Goal: Task Accomplishment & Management: Use online tool/utility

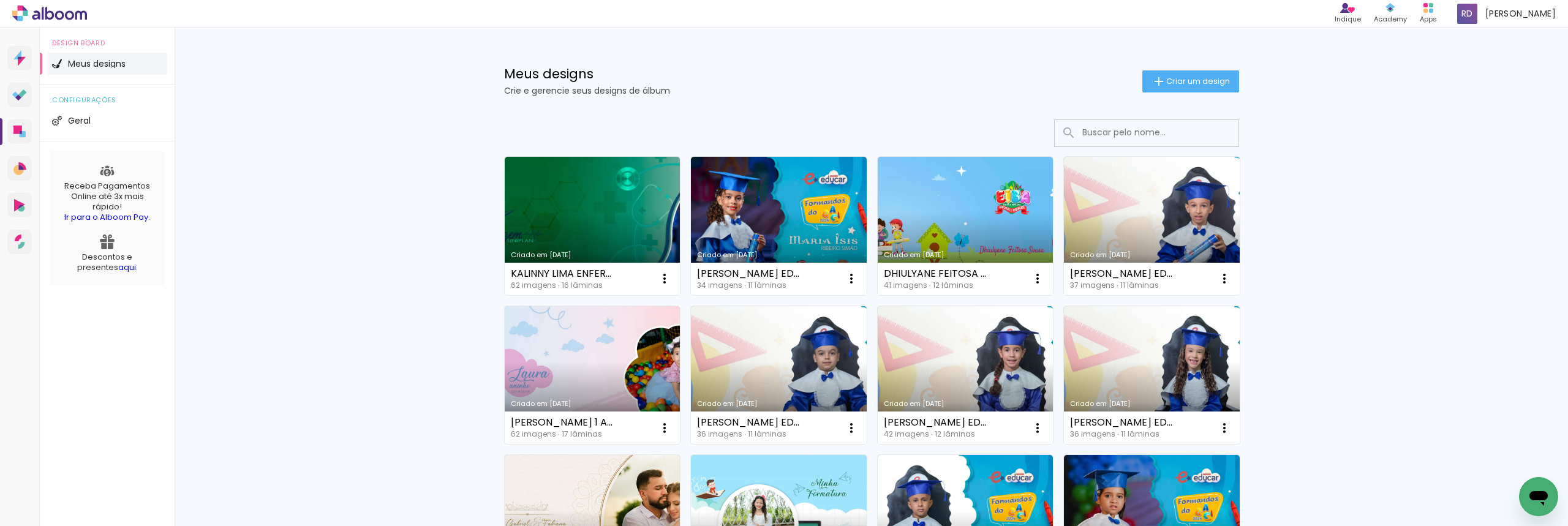
click at [1094, 130] on input at bounding box center [1163, 133] width 175 height 25
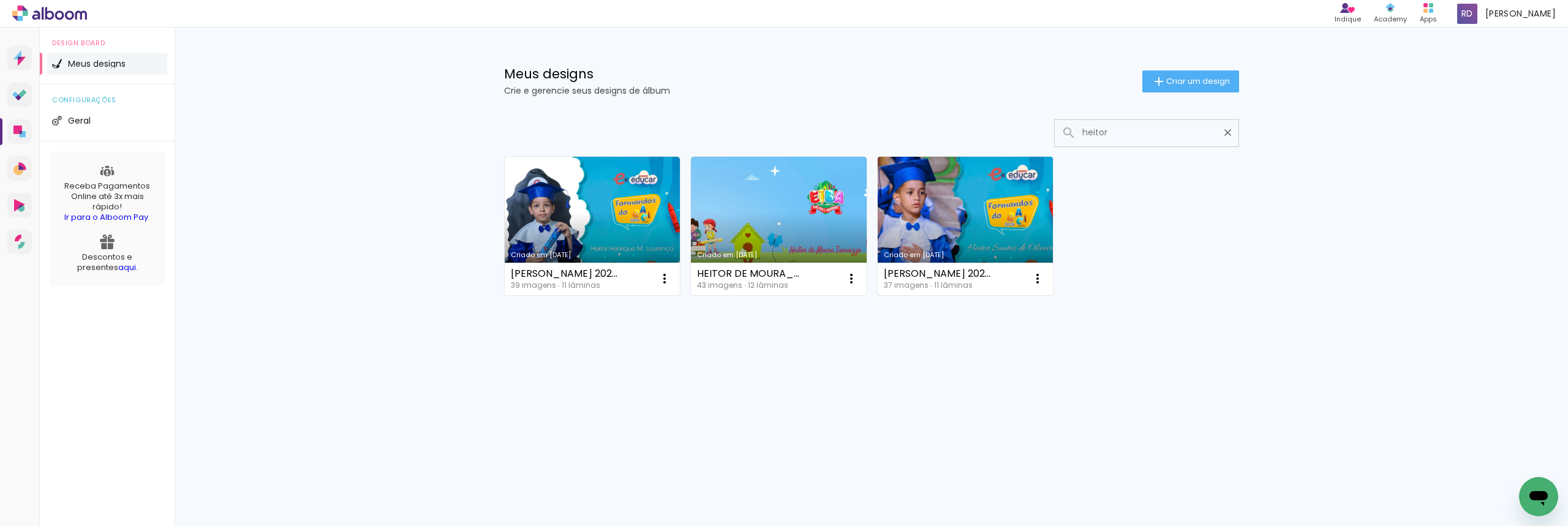
type input "heitor"
type paper-input "heitor"
click at [947, 200] on link "Criado em [DATE]" at bounding box center [965, 226] width 176 height 139
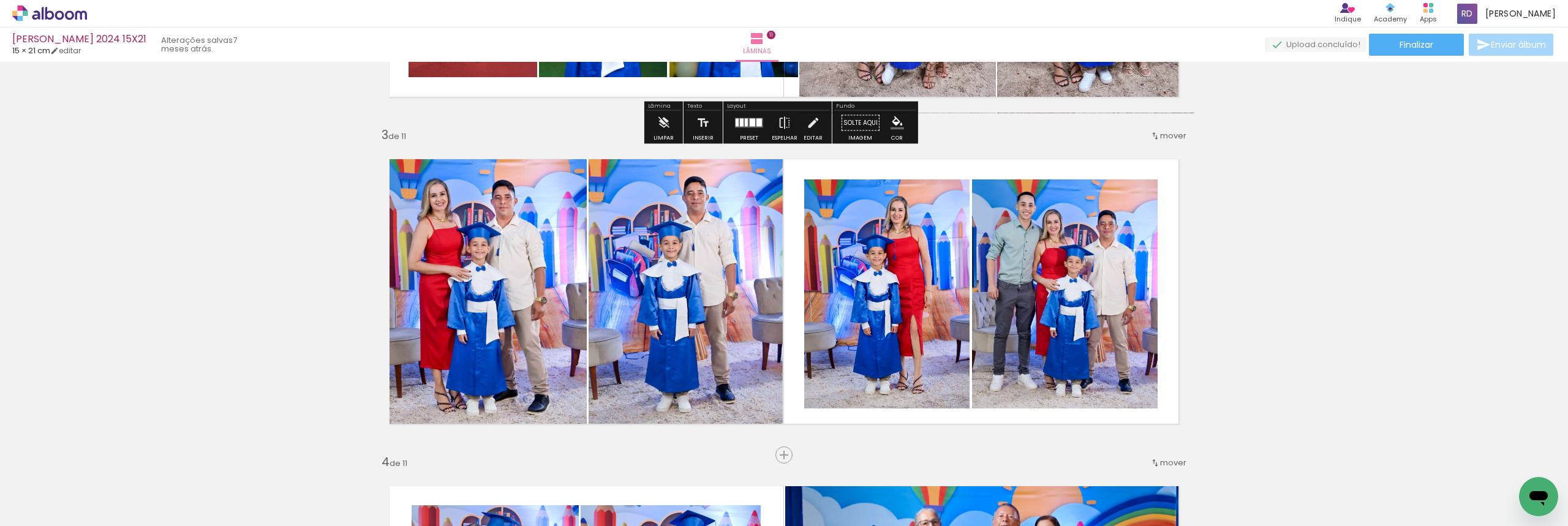
scroll to position [612, 0]
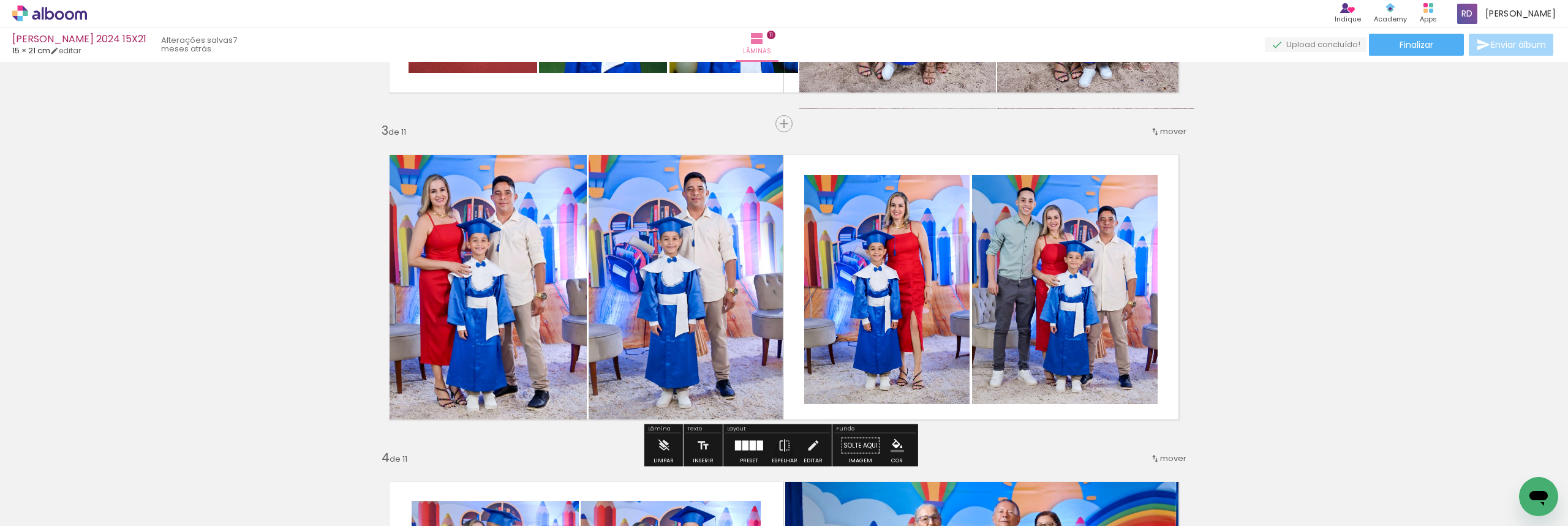
click at [925, 218] on paper-item at bounding box center [929, 217] width 22 height 8
click at [930, 264] on iron-icon "color picker" at bounding box center [930, 266] width 14 height 12
click at [1094, 215] on paper-item at bounding box center [1096, 217] width 22 height 8
click at [1094, 262] on iron-icon "color picker" at bounding box center [1097, 266] width 14 height 12
click at [950, 185] on paper-item "#90caf9" at bounding box center [953, 185] width 12 height 12
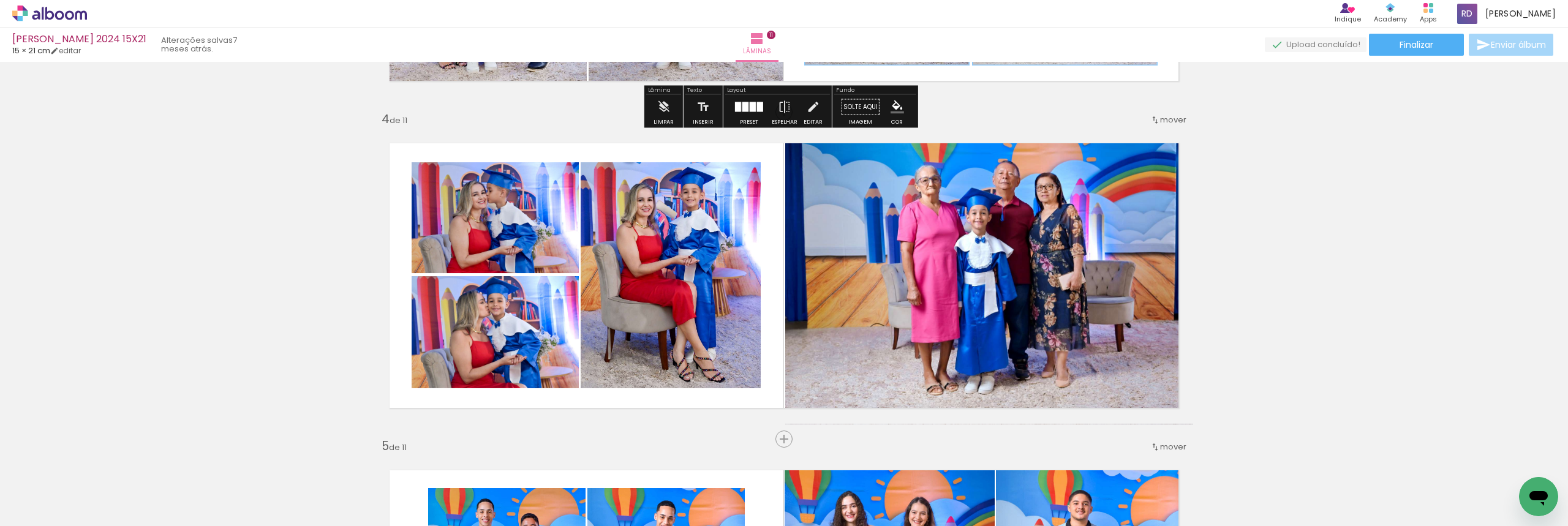
scroll to position [980, 0]
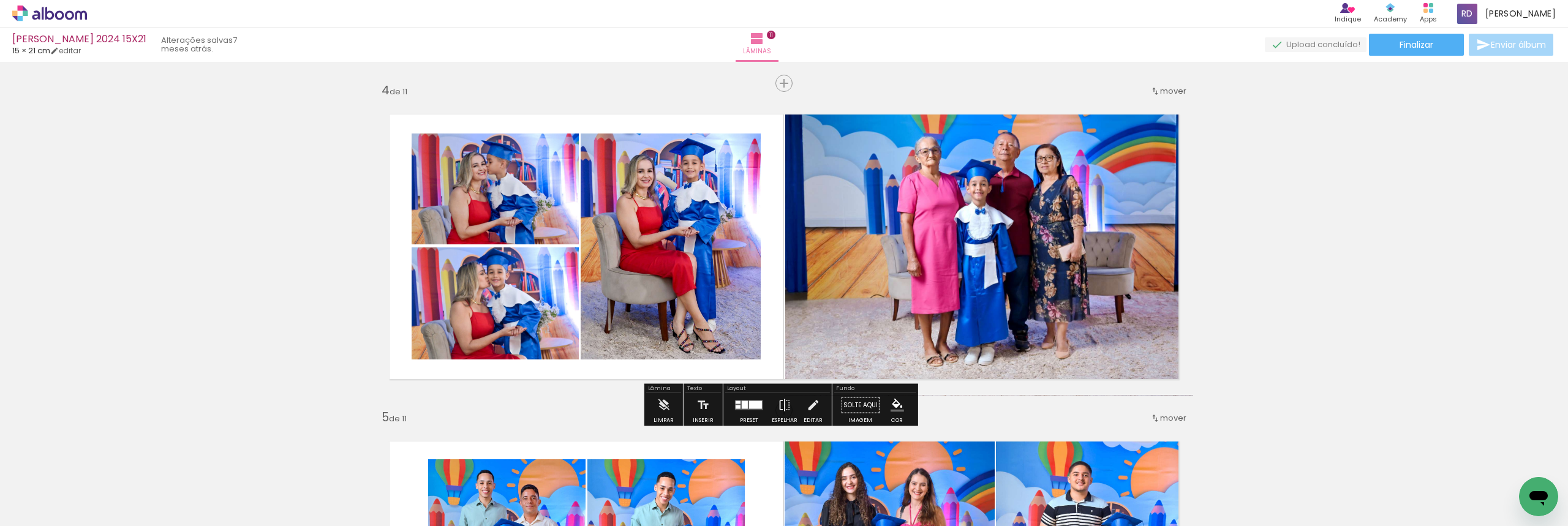
click at [700, 174] on paper-item at bounding box center [706, 175] width 22 height 8
click at [699, 222] on iron-icon "color picker" at bounding box center [706, 224] width 14 height 12
click at [561, 144] on paper-item "#90caf9" at bounding box center [561, 144] width 12 height 12
click at [529, 175] on paper-item at bounding box center [536, 175] width 22 height 8
click at [535, 222] on iron-icon "color picker" at bounding box center [537, 224] width 14 height 12
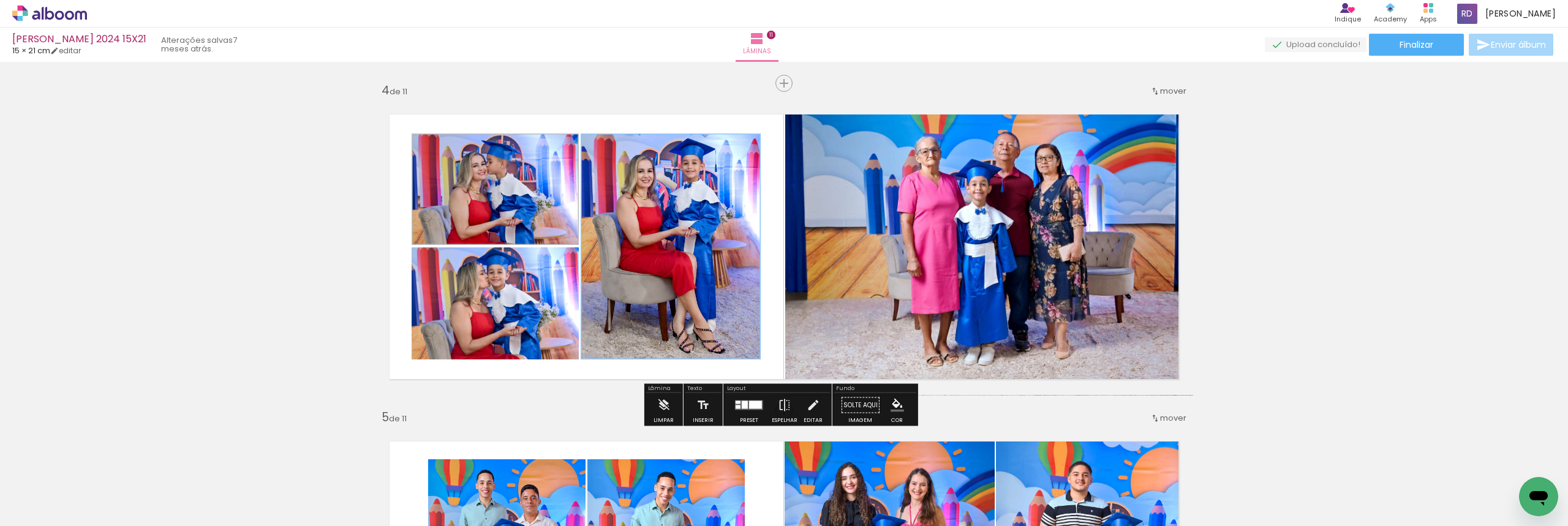
click at [390, 141] on paper-item "#90caf9" at bounding box center [393, 144] width 12 height 12
click at [529, 289] on paper-item at bounding box center [536, 289] width 22 height 8
click at [534, 340] on iron-icon "color picker" at bounding box center [537, 338] width 14 height 12
click at [392, 253] on paper-item "#90caf9" at bounding box center [393, 257] width 12 height 12
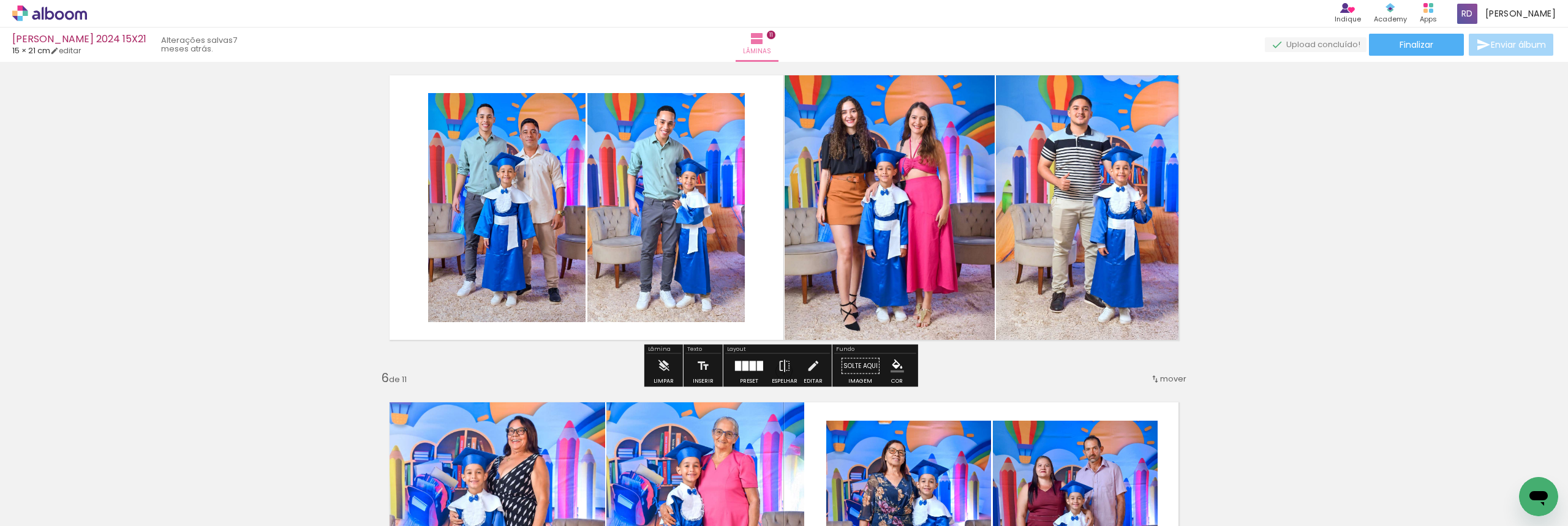
scroll to position [1347, 0]
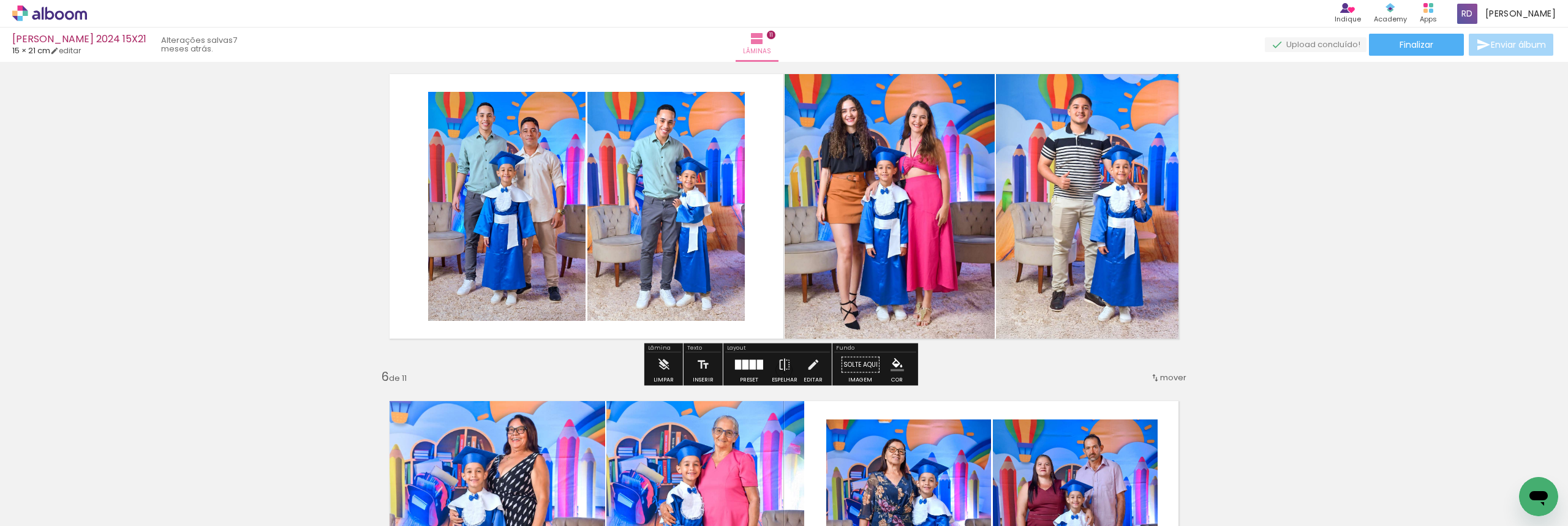
click at [705, 133] on paper-item at bounding box center [713, 133] width 22 height 8
click at [710, 177] on iron-icon "color picker" at bounding box center [713, 182] width 14 height 12
click at [568, 102] on paper-item "#90caf9" at bounding box center [568, 101] width 12 height 12
click at [543, 133] on paper-item at bounding box center [553, 133] width 22 height 8
click at [553, 183] on iron-icon "color picker" at bounding box center [554, 182] width 14 height 12
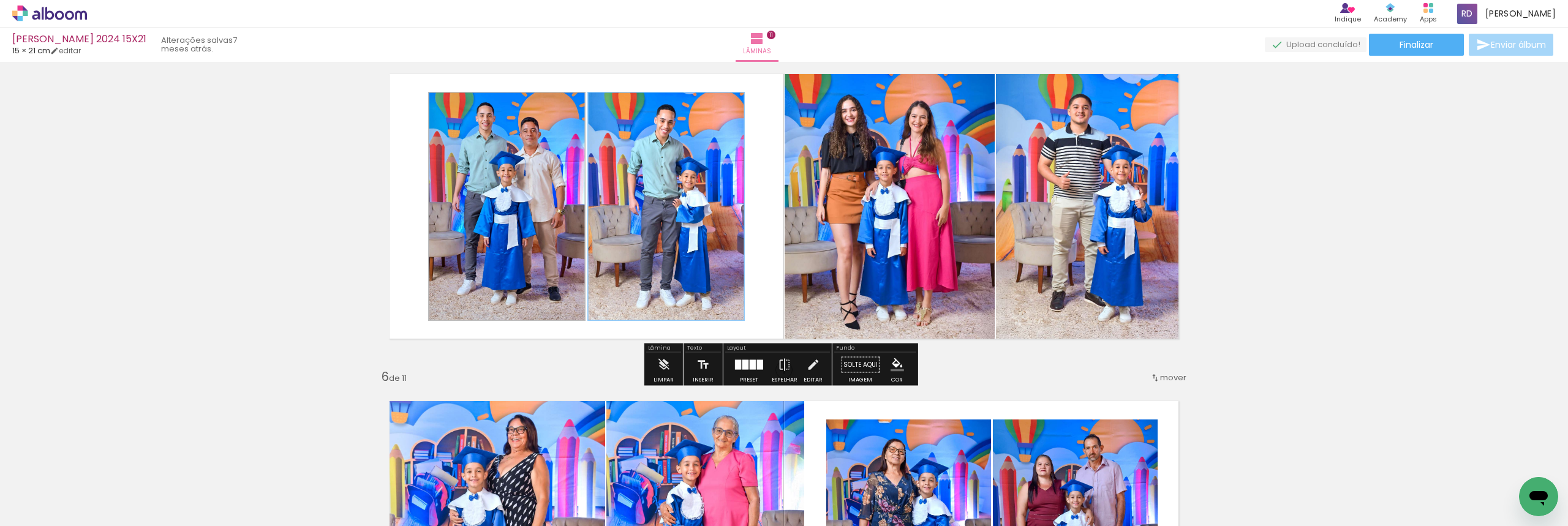
click at [407, 99] on paper-item "#90caf9" at bounding box center [409, 101] width 12 height 12
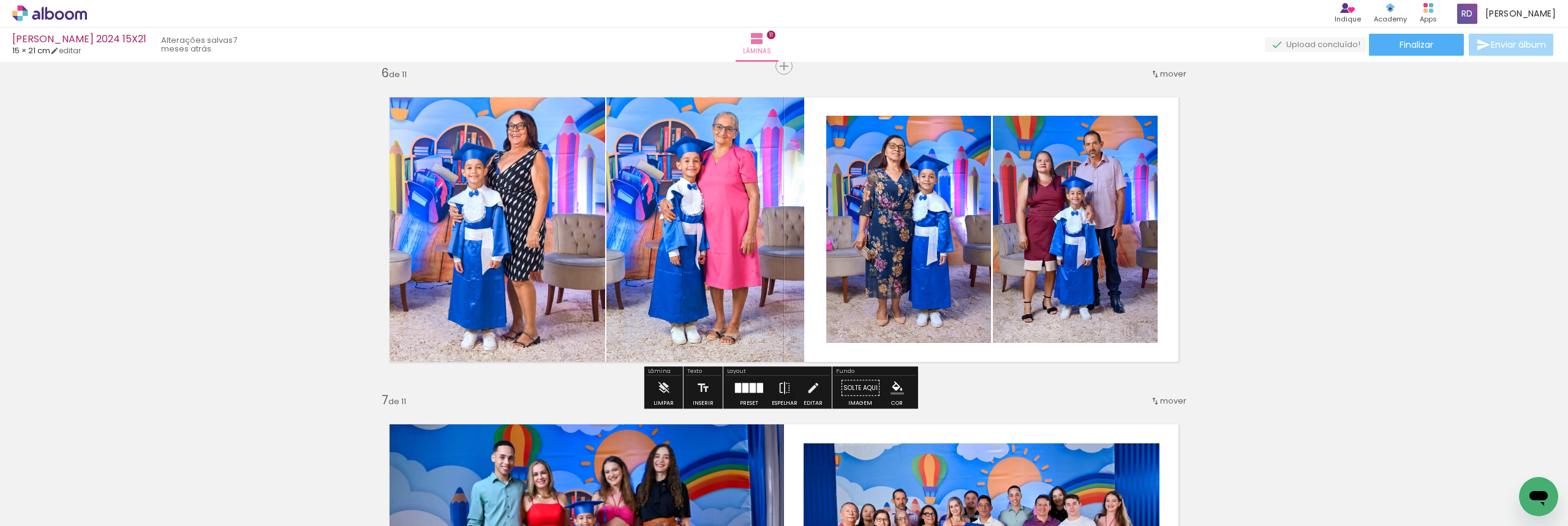
scroll to position [1592, 0]
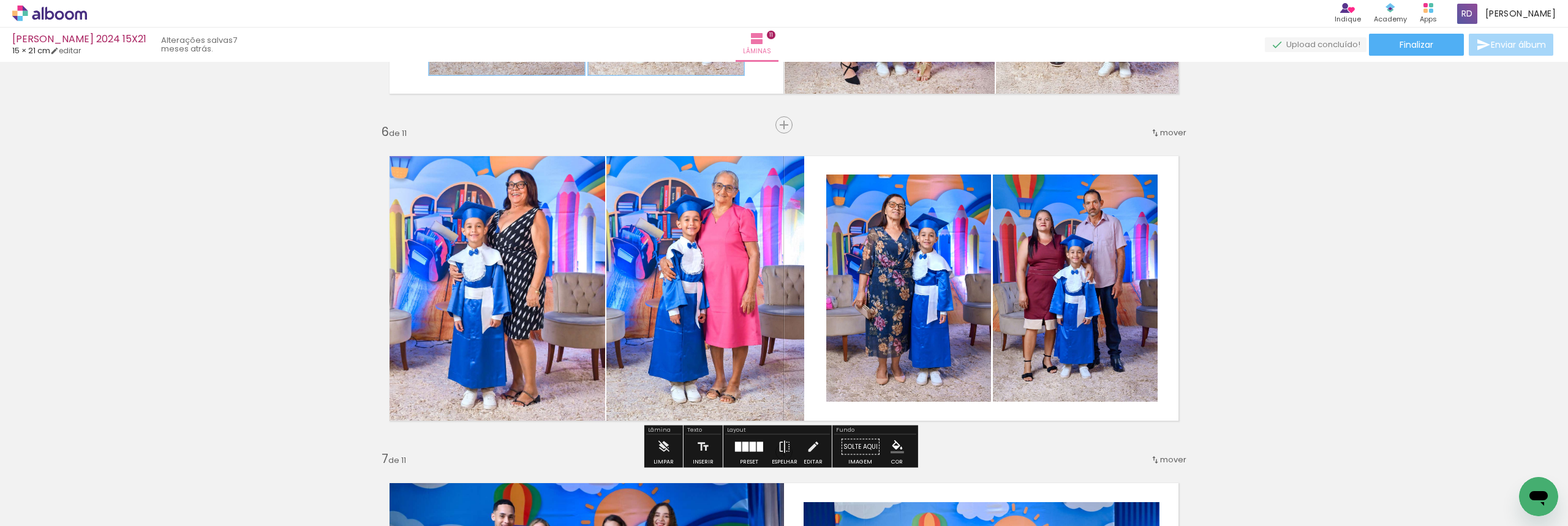
click at [945, 213] on paper-item at bounding box center [951, 216] width 22 height 8
click at [945, 266] on iron-icon "color picker" at bounding box center [952, 265] width 14 height 12
click at [806, 182] on paper-item "#90caf9" at bounding box center [807, 184] width 12 height 12
click at [1115, 213] on paper-item at bounding box center [1118, 216] width 22 height 8
click at [1114, 261] on iron-icon "color picker" at bounding box center [1119, 265] width 14 height 12
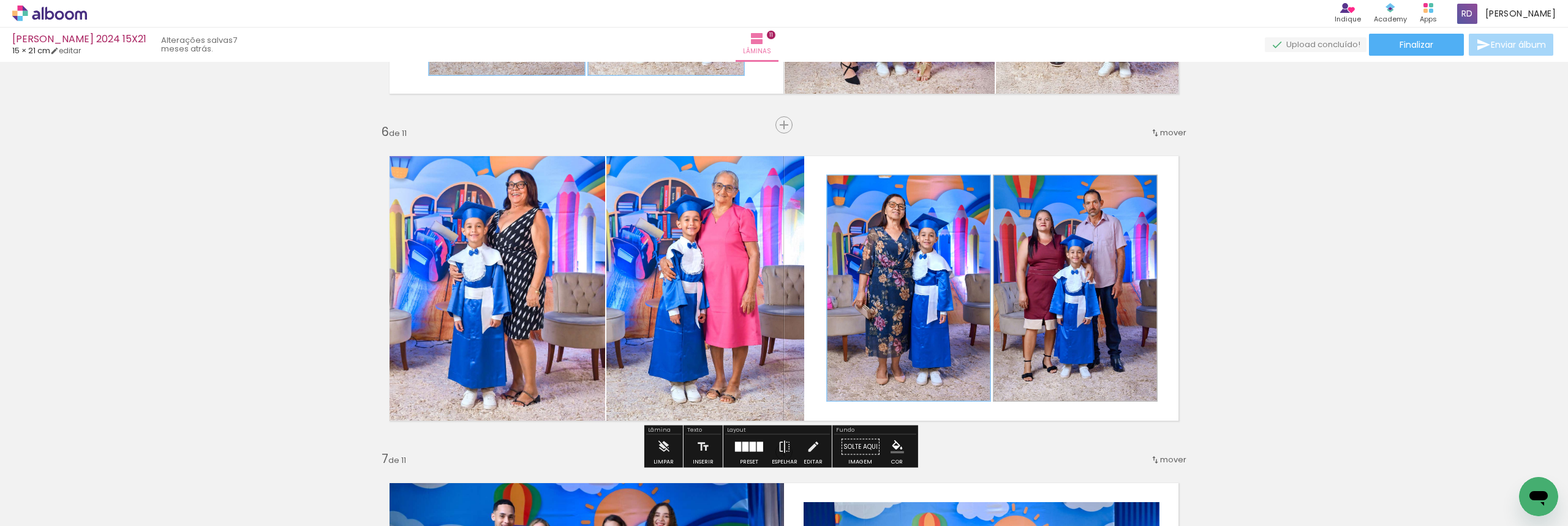
click at [972, 179] on paper-item "#90caf9" at bounding box center [974, 184] width 12 height 12
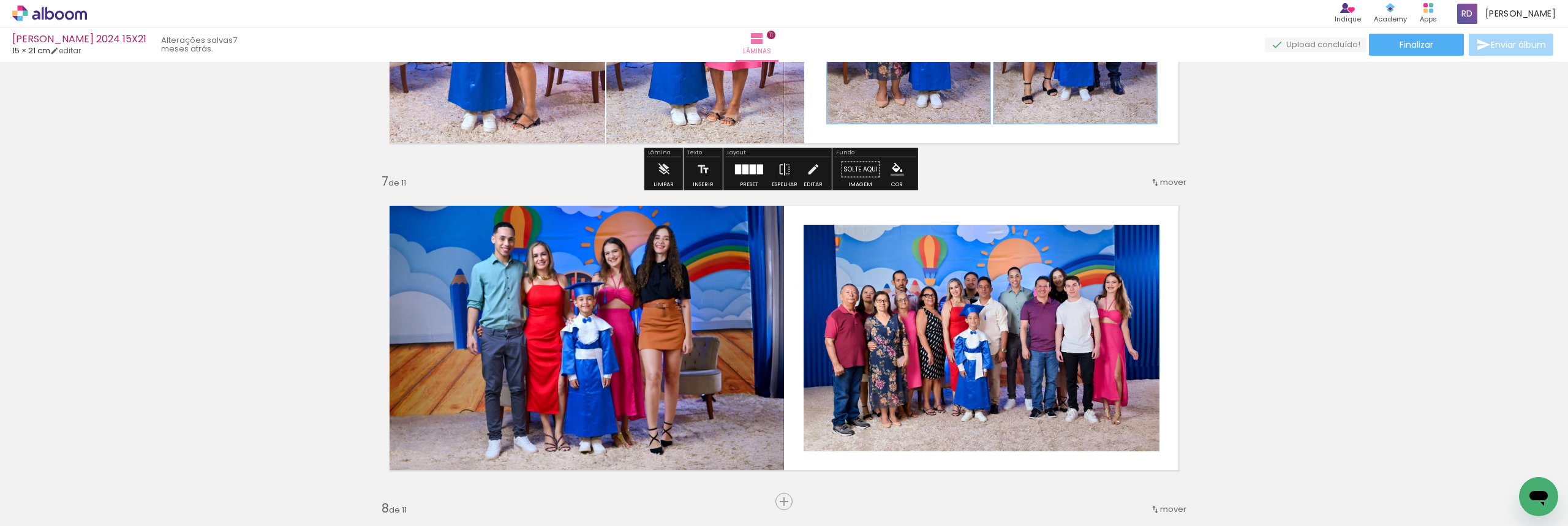
scroll to position [1960, 0]
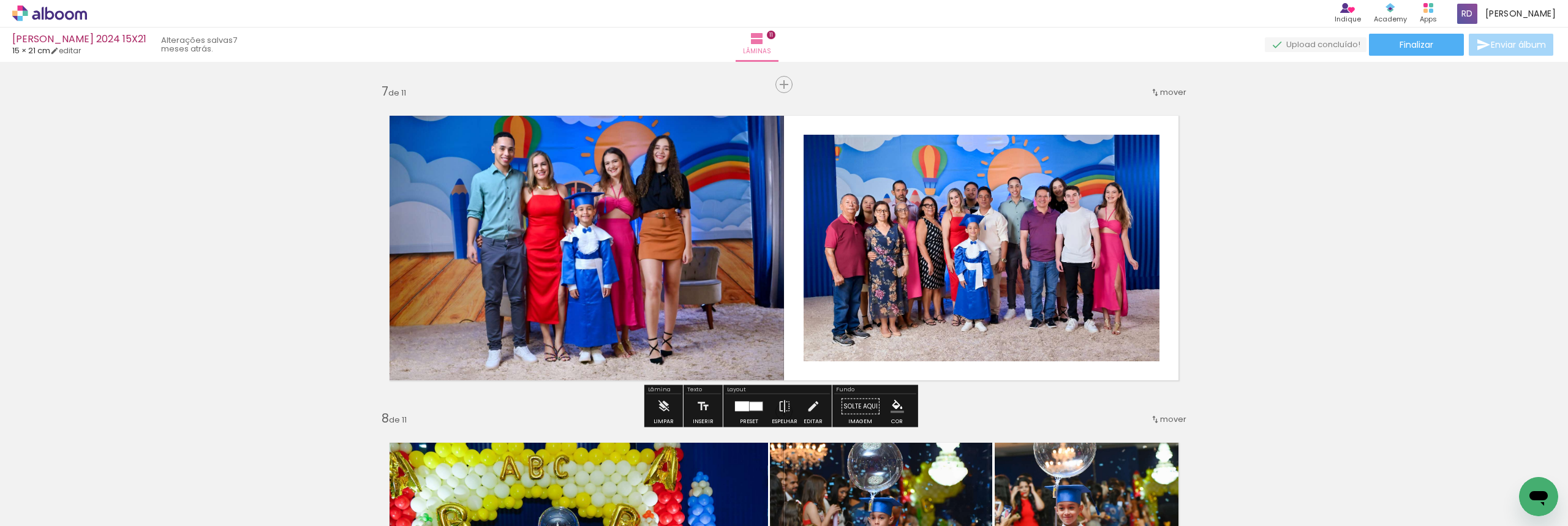
click at [922, 183] on paper-item at bounding box center [929, 185] width 22 height 8
click at [922, 225] on iron-icon "color picker" at bounding box center [929, 226] width 14 height 12
click at [782, 141] on paper-item "#90caf9" at bounding box center [784, 145] width 12 height 12
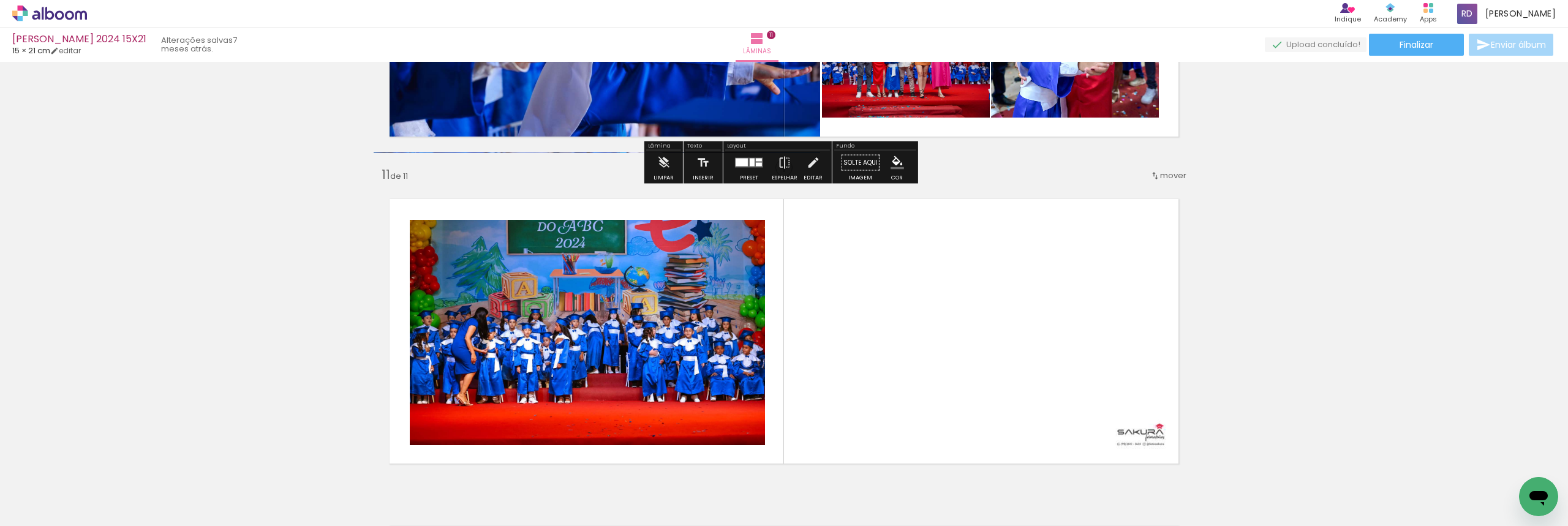
scroll to position [3246, 0]
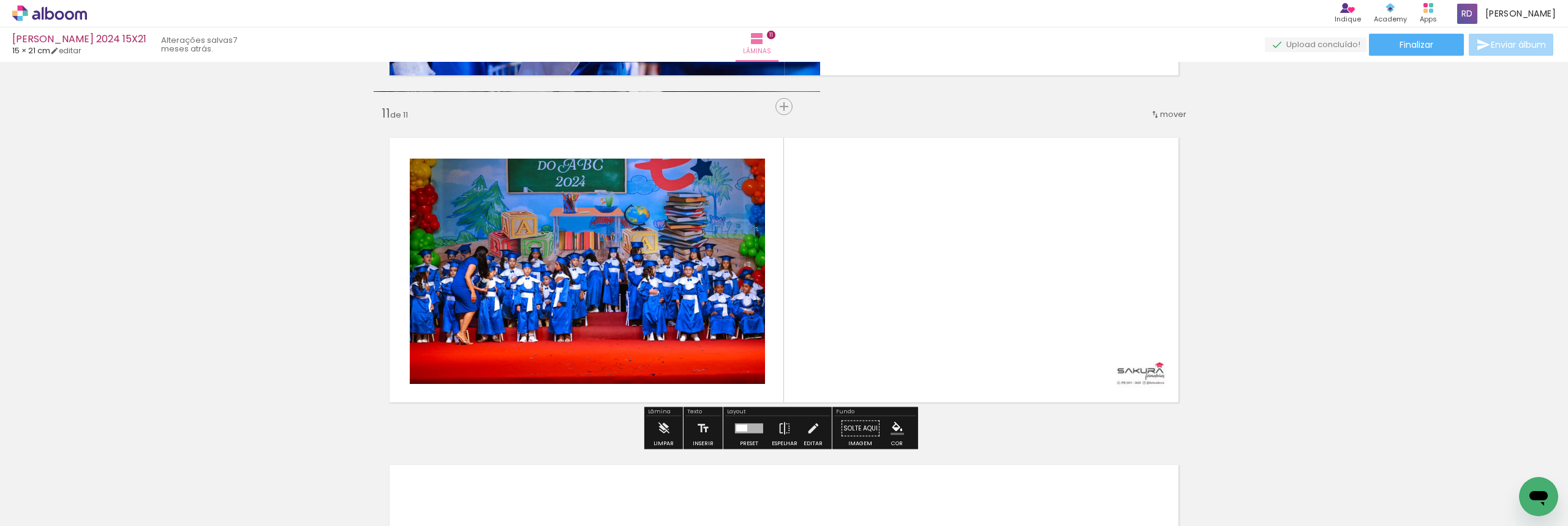
click at [534, 210] on paper-item at bounding box center [535, 208] width 22 height 8
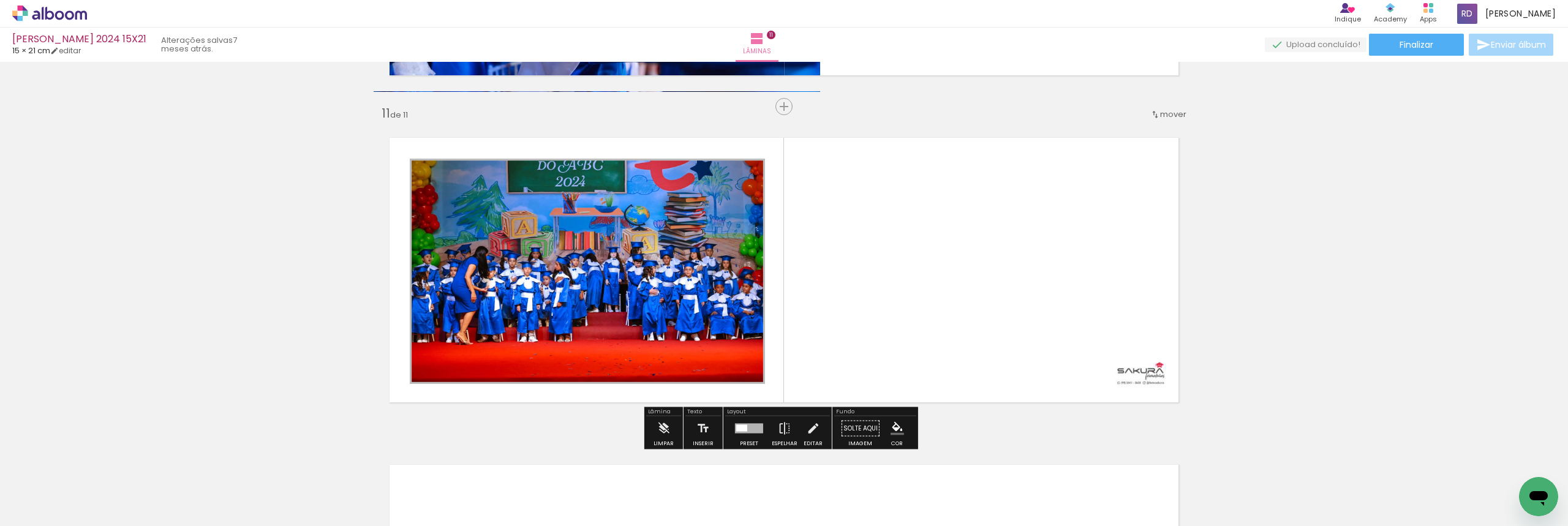
click at [530, 249] on iron-icon "color picker" at bounding box center [536, 249] width 14 height 12
click at [387, 166] on paper-item "#90caf9" at bounding box center [390, 168] width 12 height 12
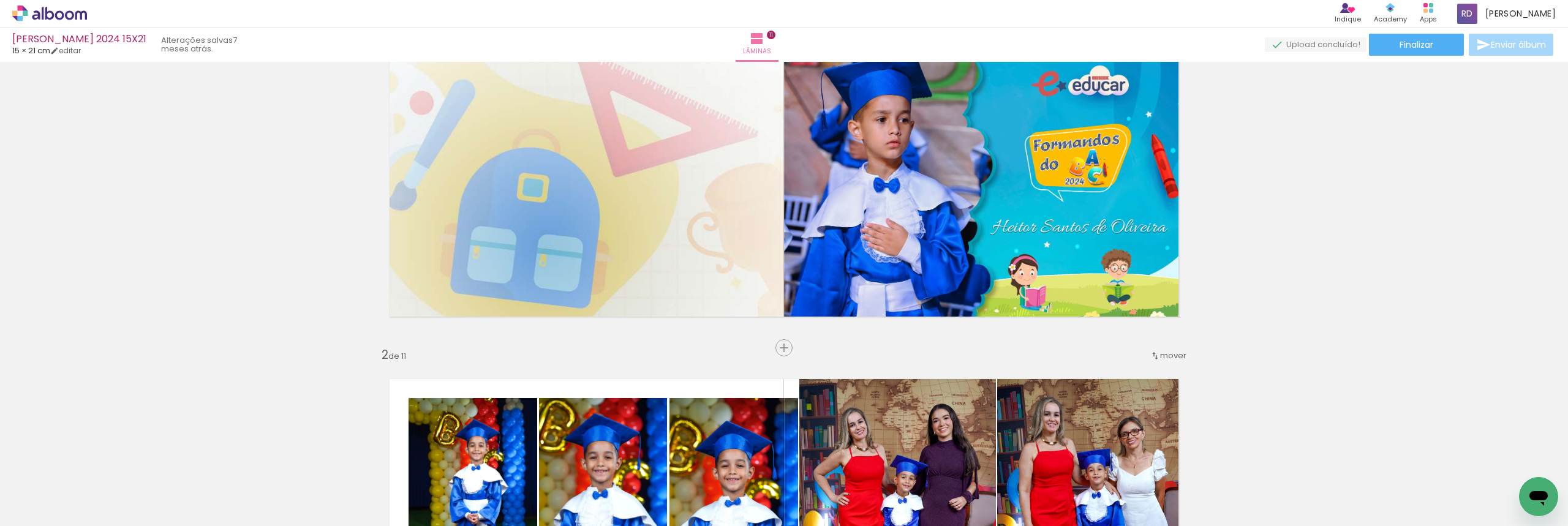
scroll to position [0, 0]
